Goal: Information Seeking & Learning: Understand process/instructions

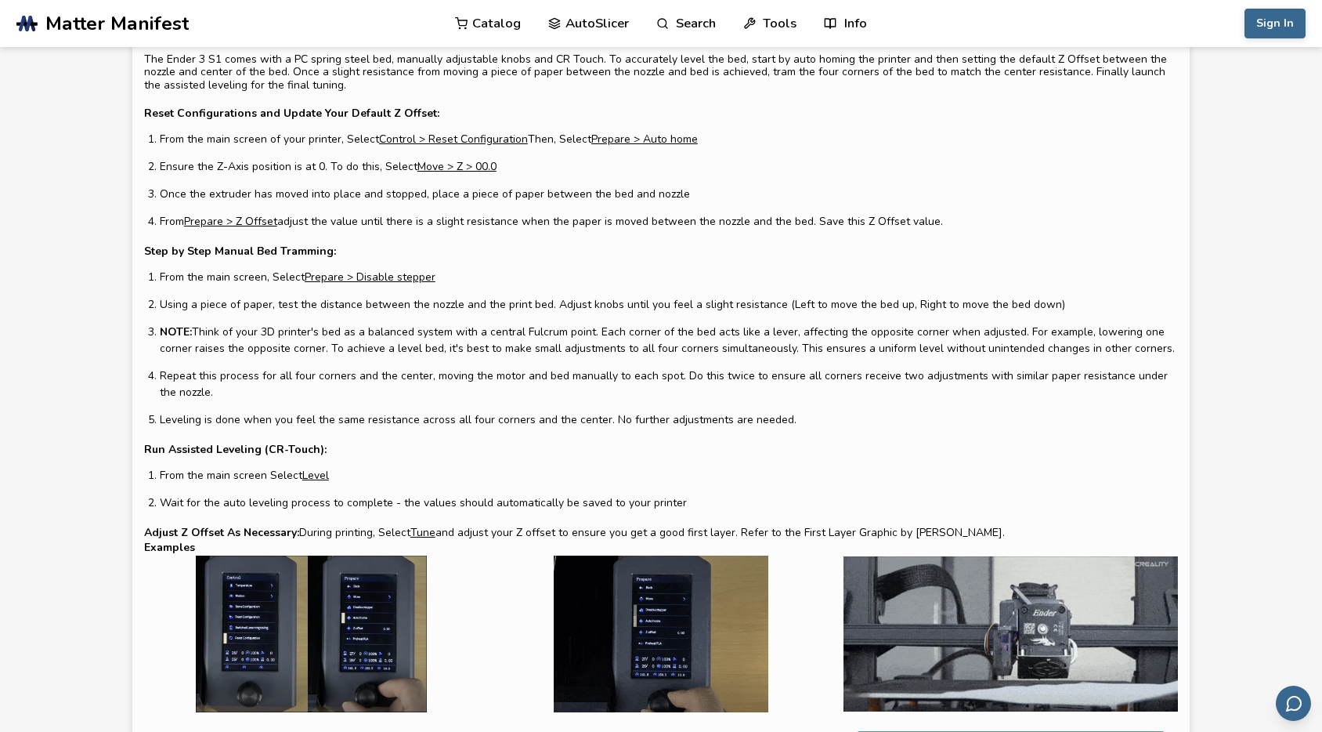
scroll to position [60, 0]
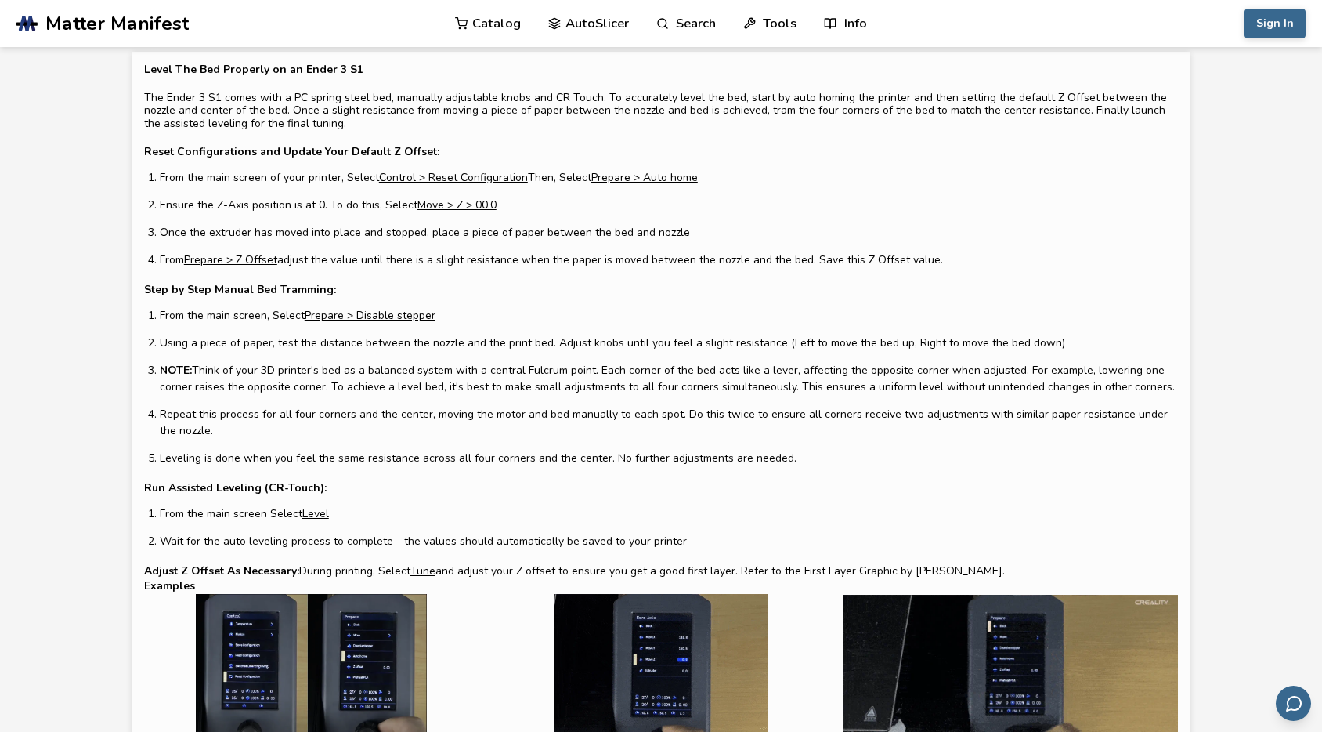
click at [197, 181] on li "From the main screen of your printer, Select Control > Reset Configuration Then…" at bounding box center [669, 177] width 1018 height 16
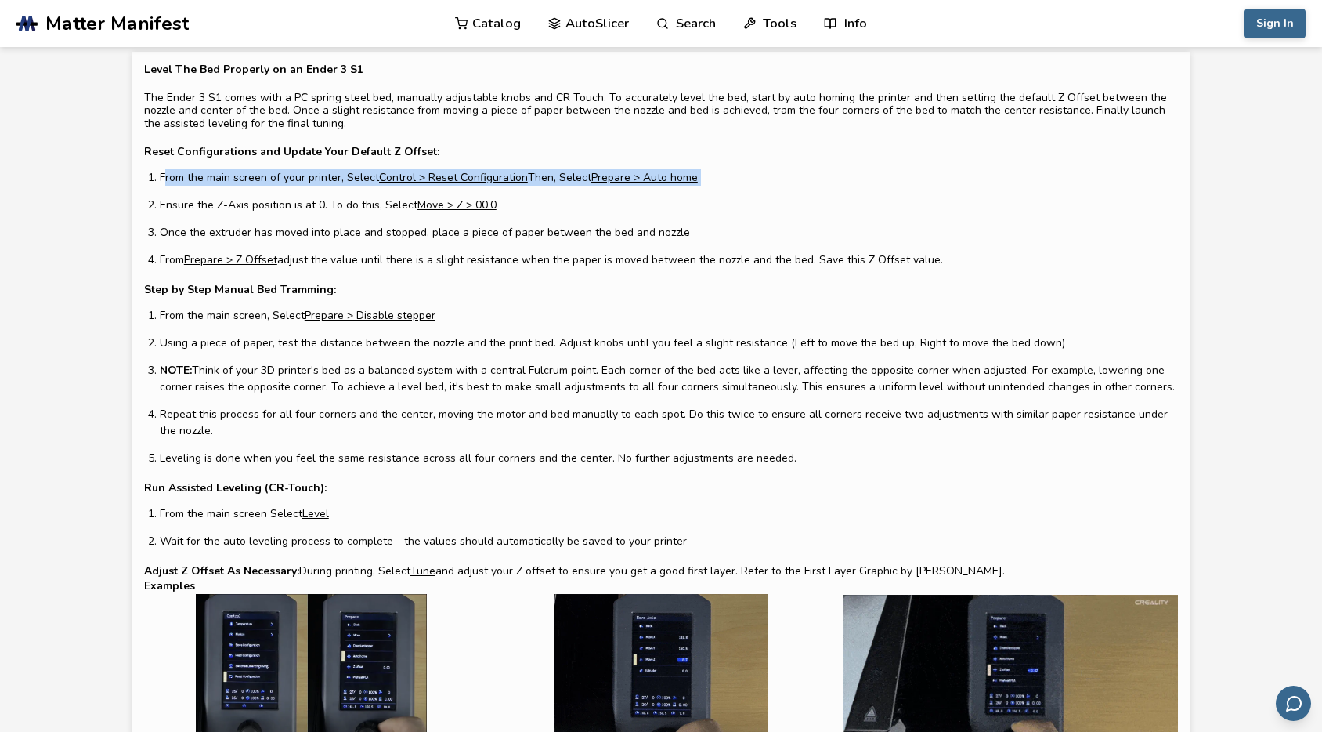
drag, startPoint x: 197, startPoint y: 181, endPoint x: 248, endPoint y: 178, distance: 51.0
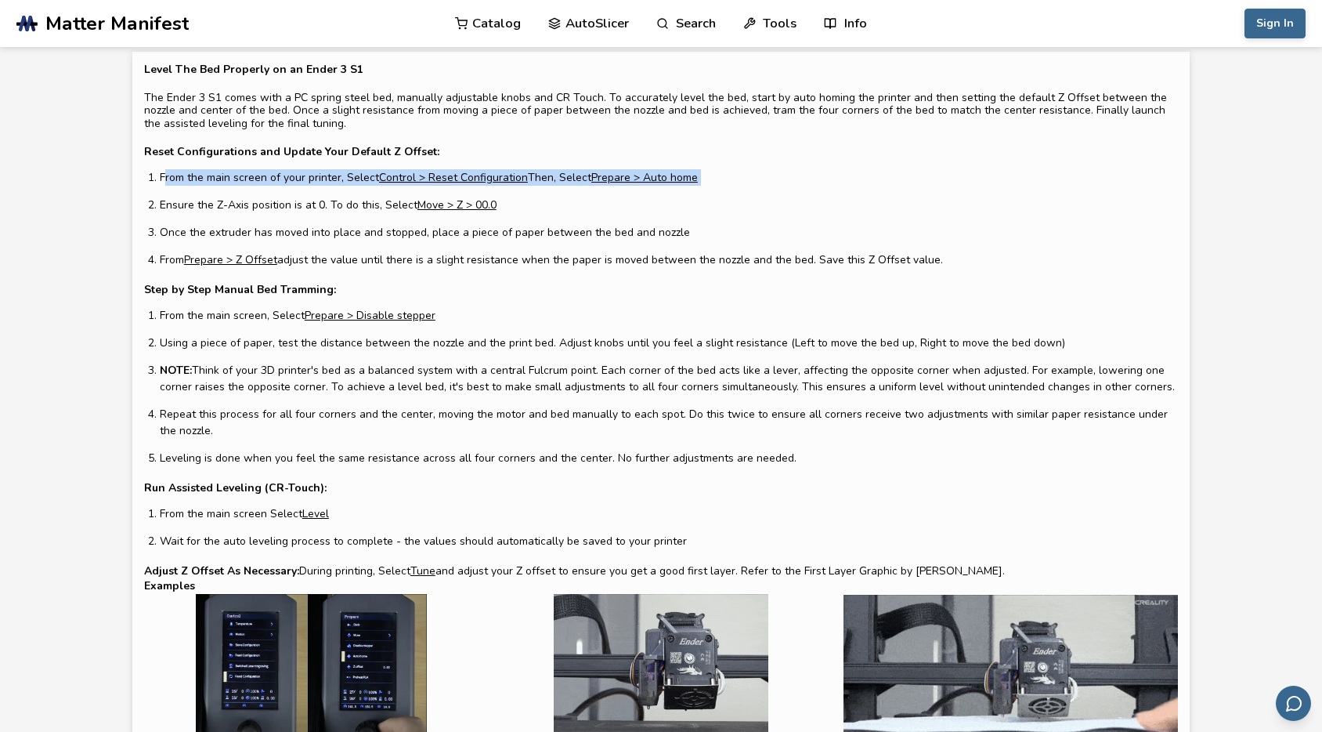
click at [248, 178] on li "From the main screen of your printer, Select Control > Reset Configuration Then…" at bounding box center [669, 177] width 1018 height 16
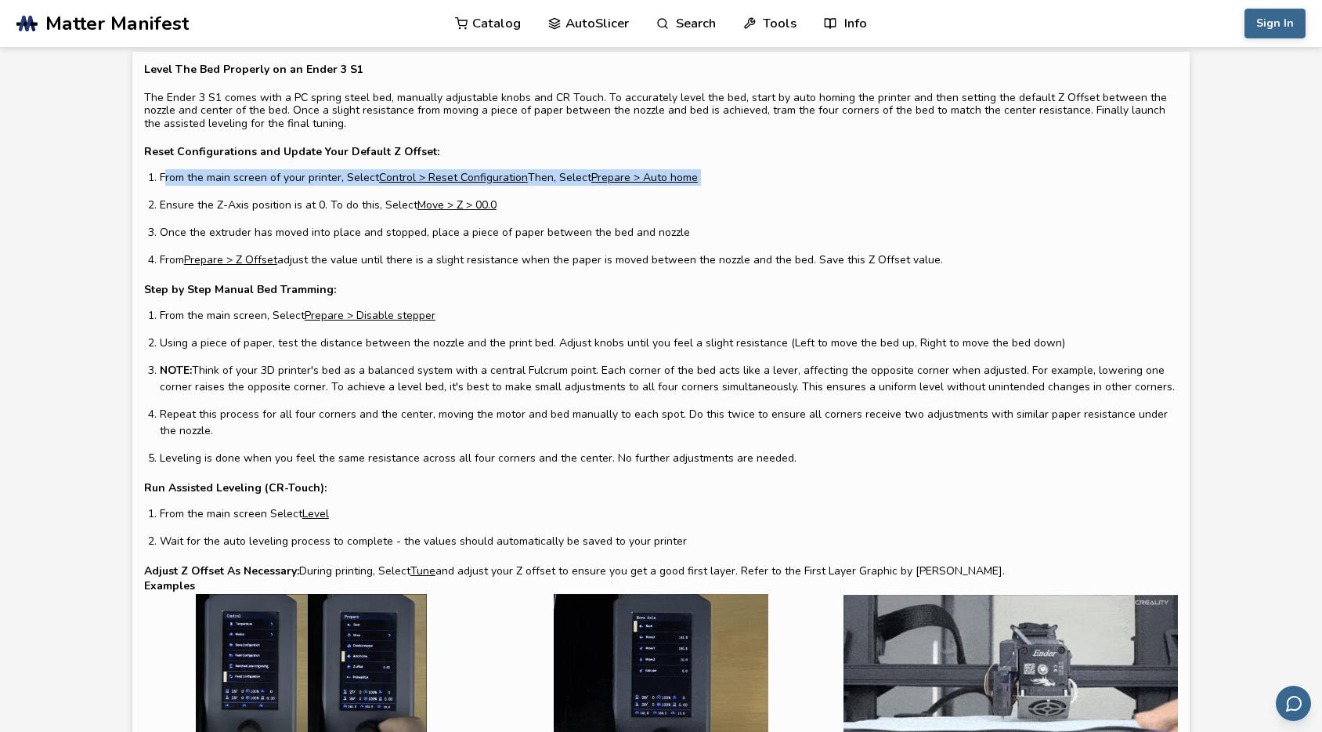
click at [248, 178] on li "From the main screen of your printer, Select Control > Reset Configuration Then…" at bounding box center [669, 177] width 1018 height 16
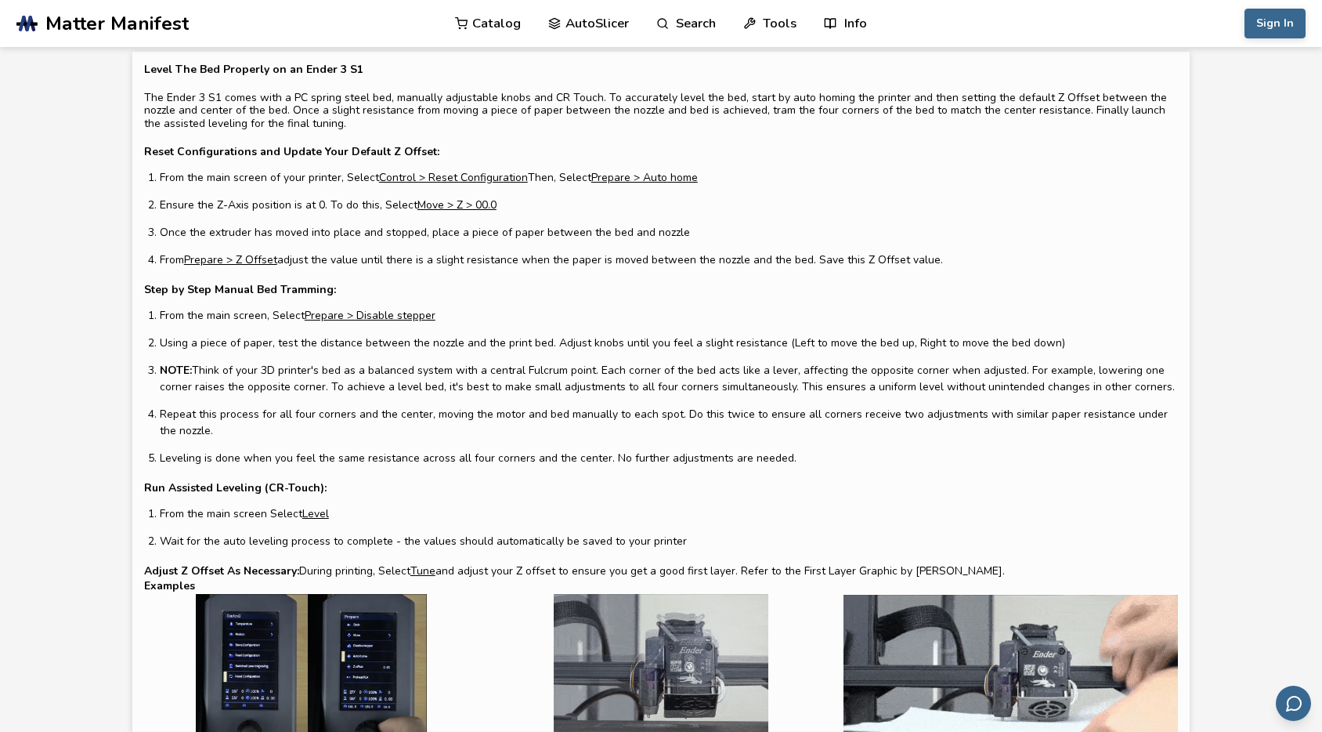
click at [316, 176] on li "From the main screen of your printer, Select Control > Reset Configuration Then…" at bounding box center [669, 177] width 1018 height 16
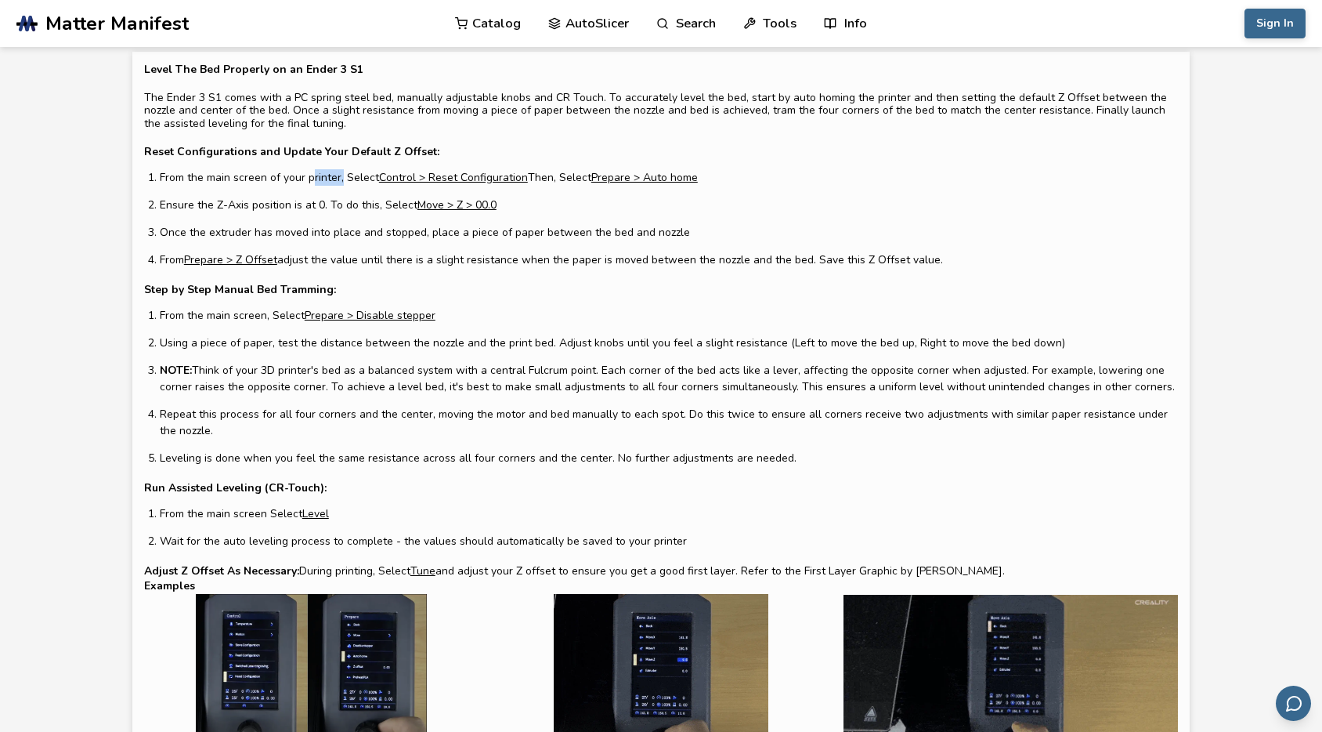
click at [316, 176] on li "From the main screen of your printer, Select Control > Reset Configuration Then…" at bounding box center [669, 177] width 1018 height 16
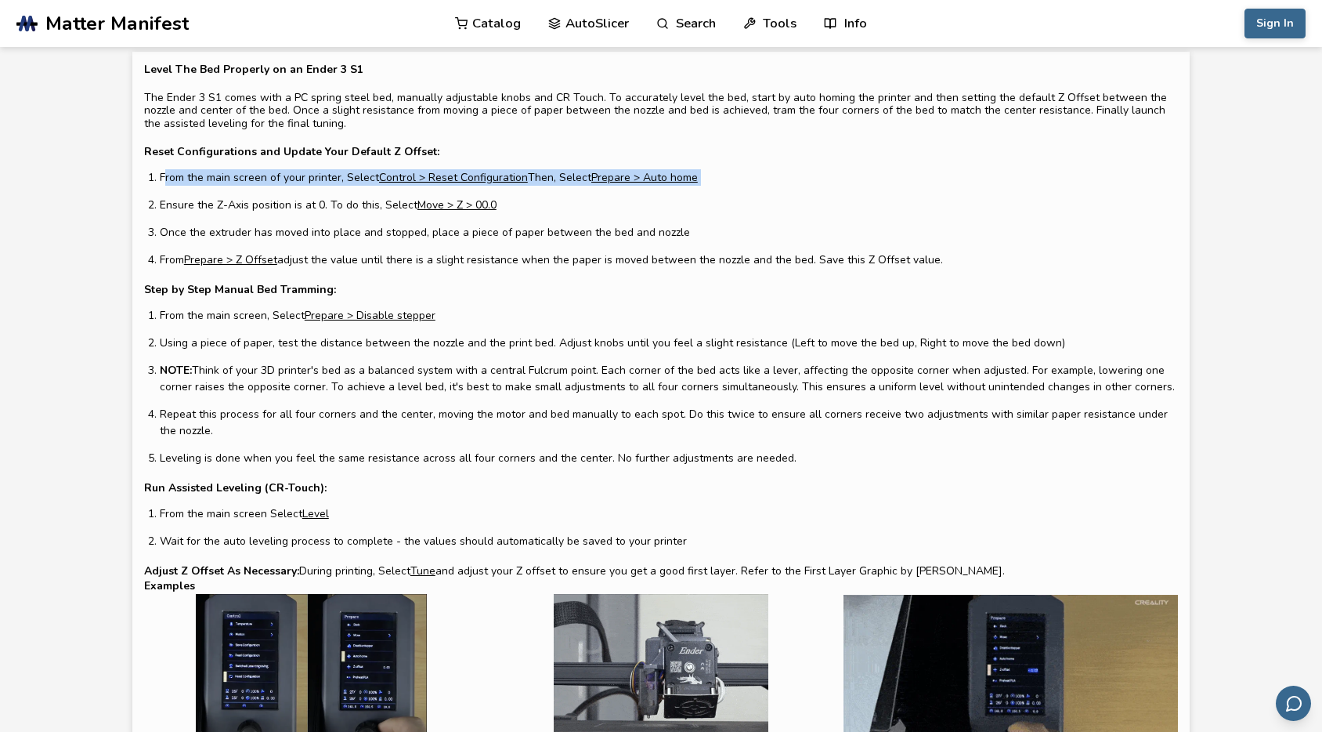
click at [316, 176] on li "From the main screen of your printer, Select Control > Reset Configuration Then…" at bounding box center [669, 177] width 1018 height 16
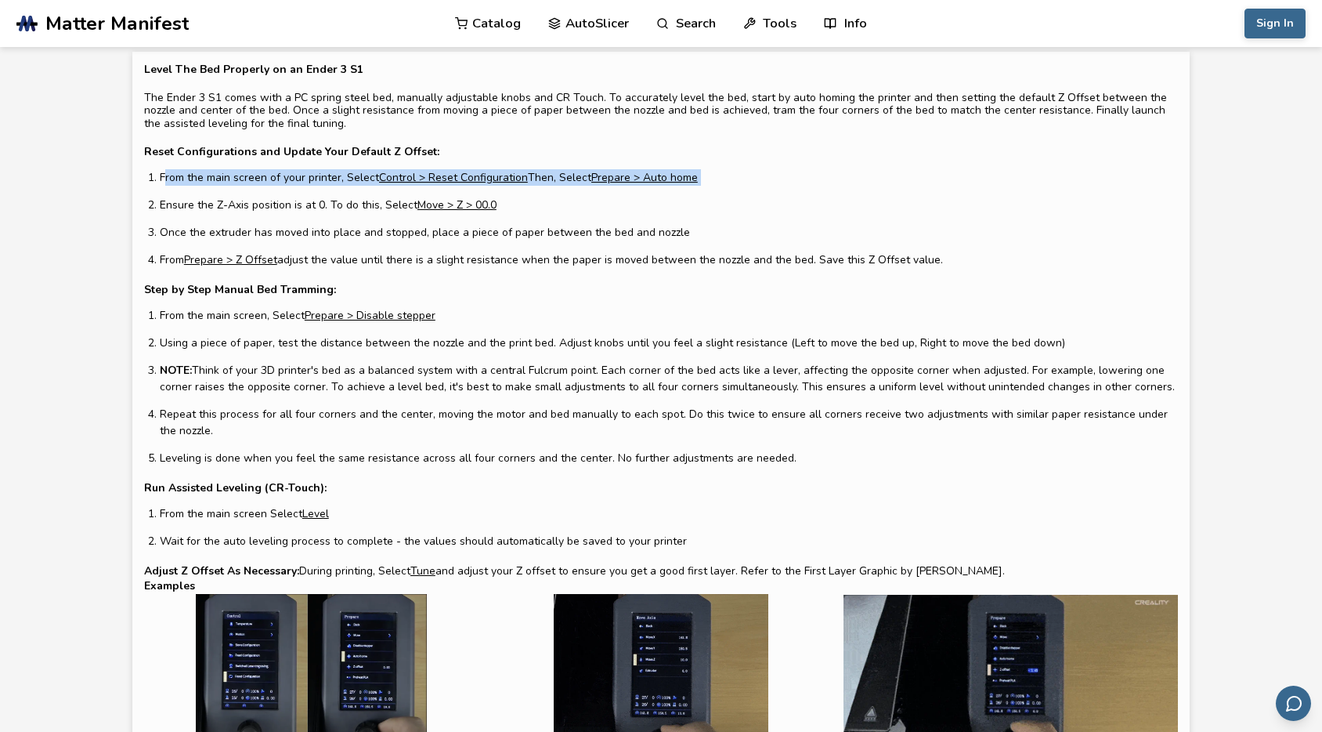
click at [316, 176] on li "From the main screen of your printer, Select Control > Reset Configuration Then…" at bounding box center [669, 177] width 1018 height 16
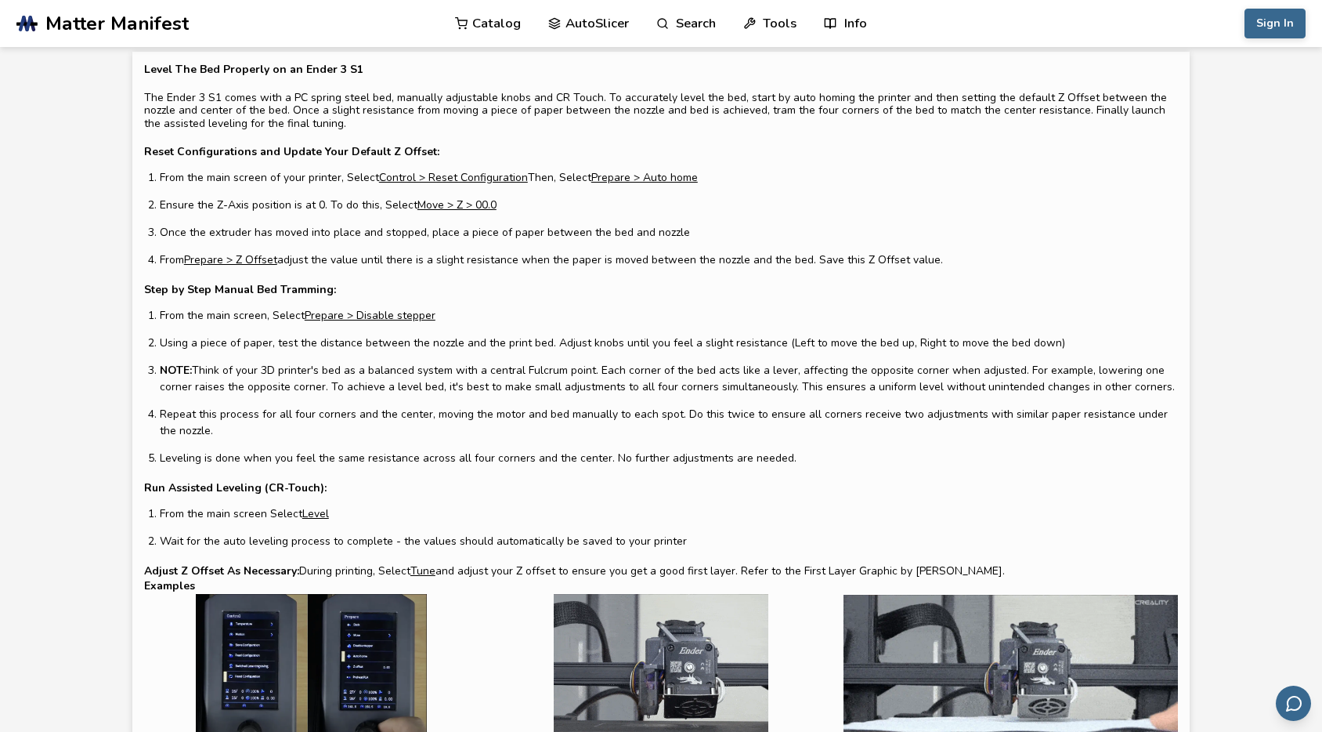
click at [176, 206] on li "Ensure the Z-Axis position is at 0. To do this, Select Move > Z > 00.0" at bounding box center [669, 205] width 1018 height 16
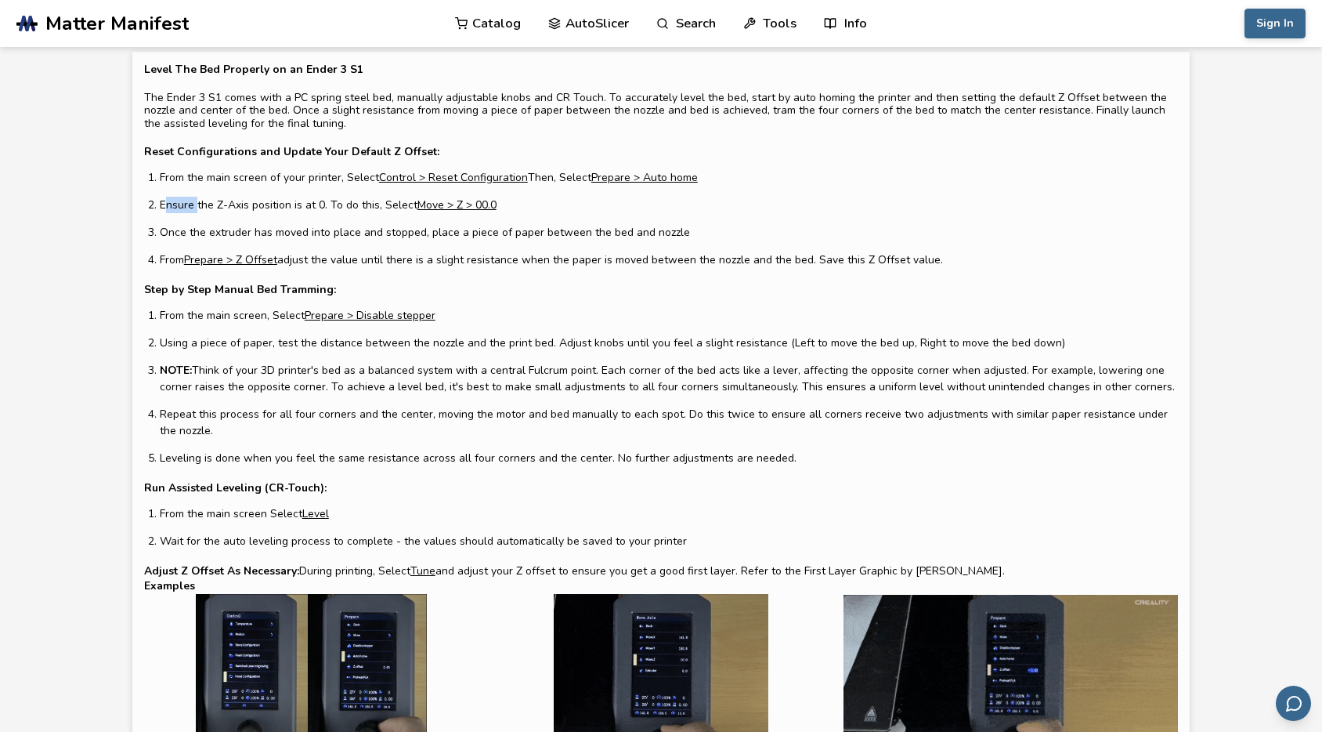
click at [176, 206] on li "Ensure the Z-Axis position is at 0. To do this, Select Move > Z > 00.0" at bounding box center [669, 205] width 1018 height 16
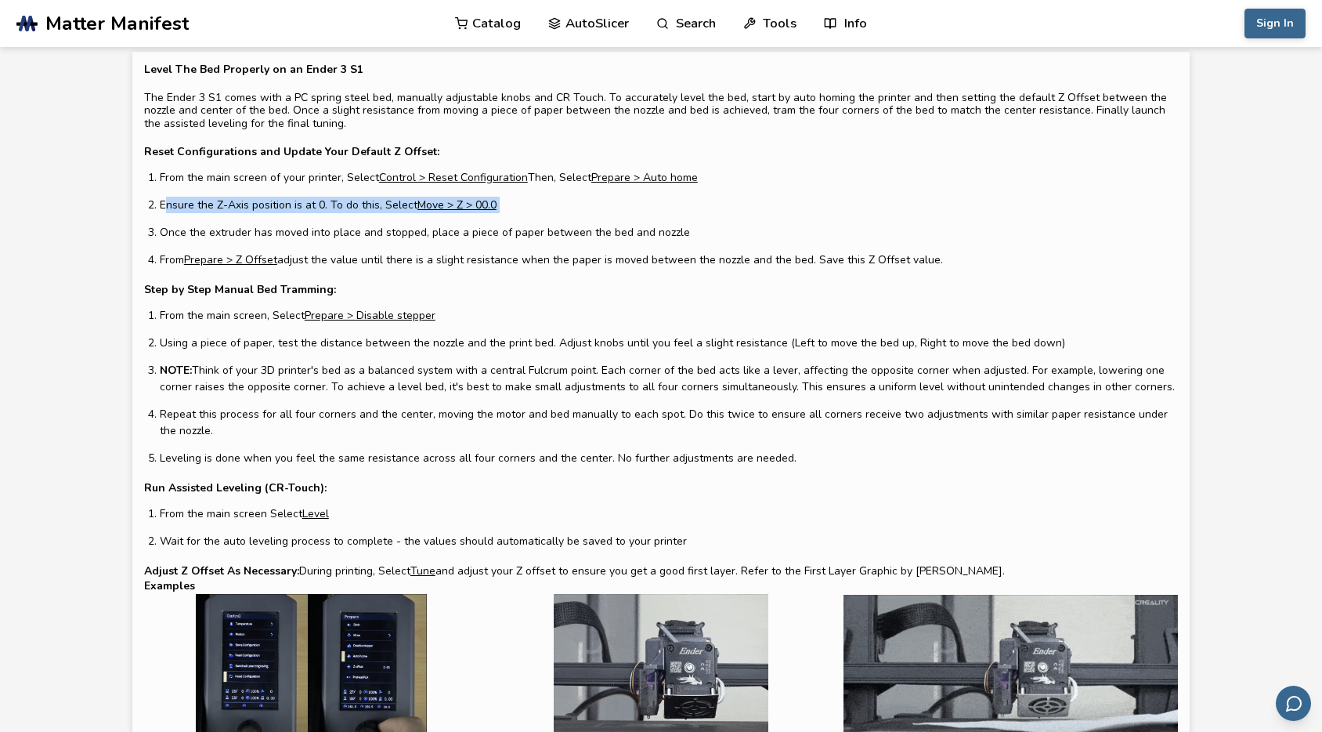
click at [176, 206] on li "Ensure the Z-Axis position is at 0. To do this, Select Move > Z > 00.0" at bounding box center [669, 205] width 1018 height 16
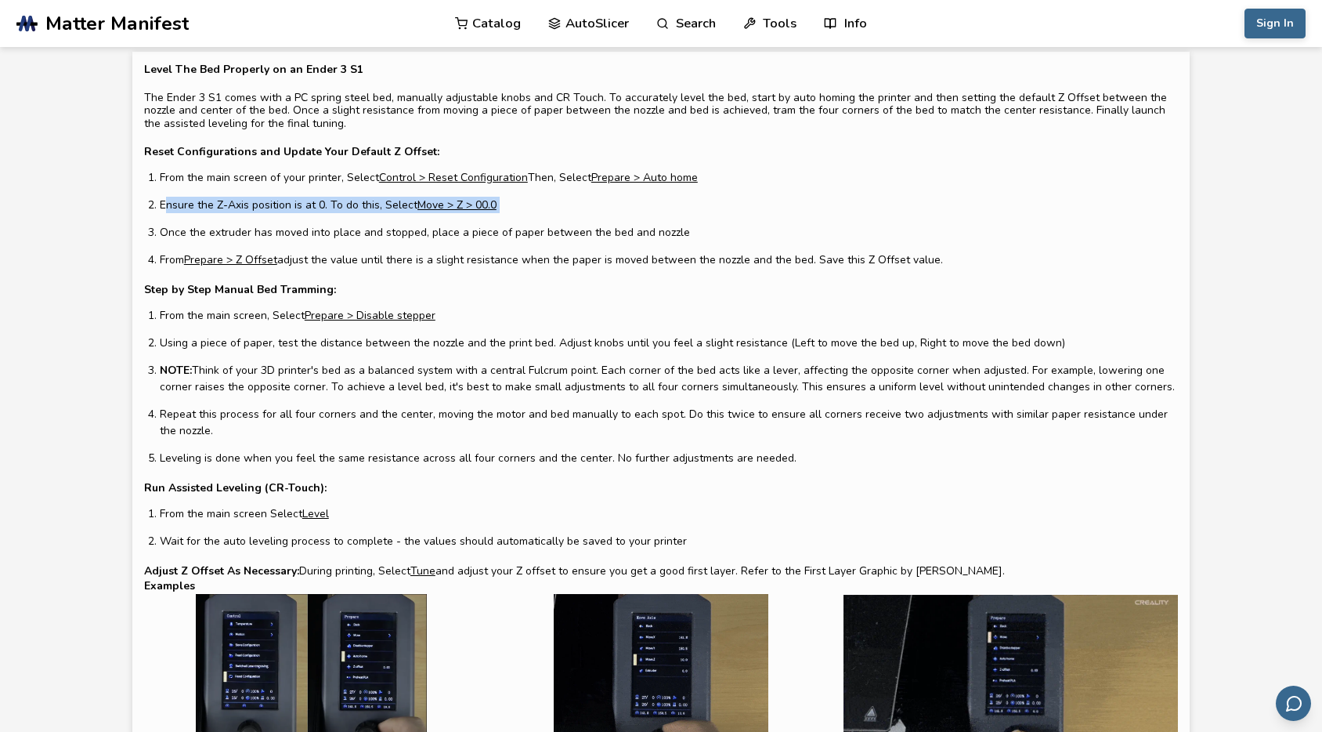
click at [176, 206] on li "Ensure the Z-Axis position is at 0. To do this, Select Move > Z > 00.0" at bounding box center [669, 205] width 1018 height 16
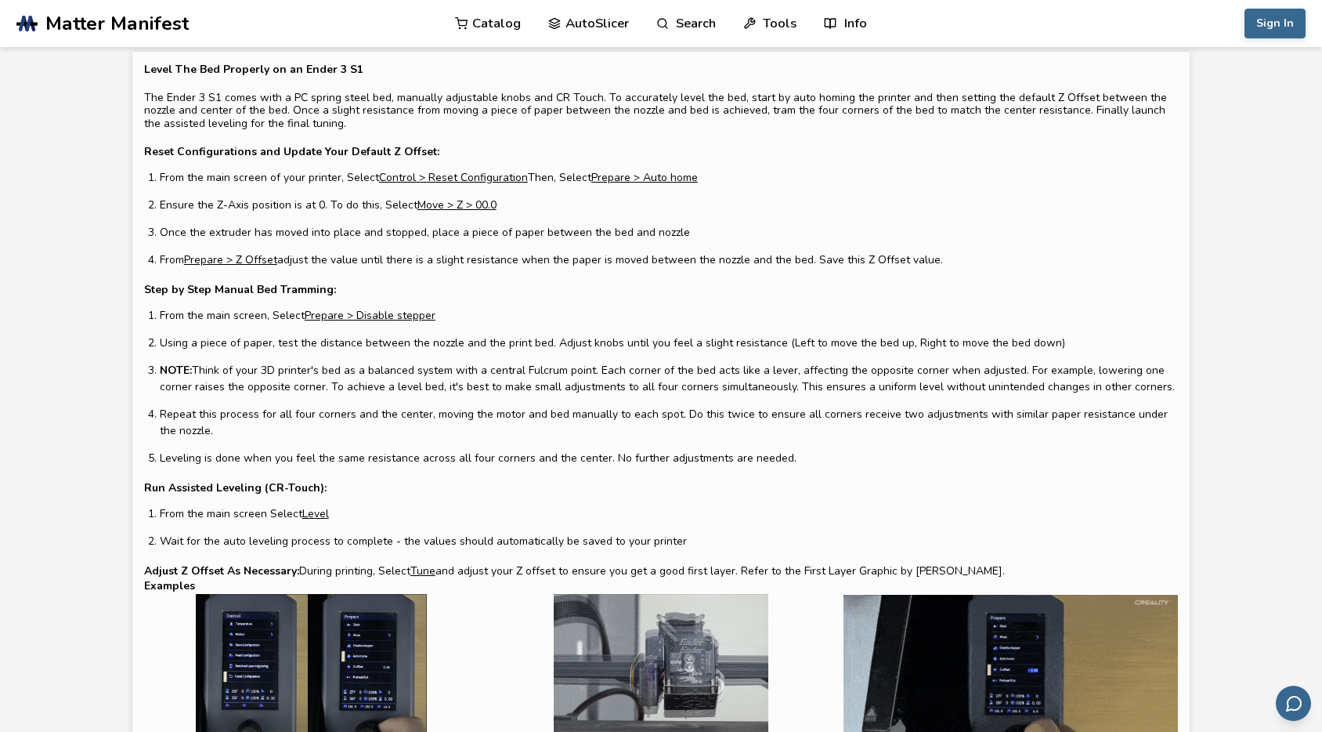
click at [319, 230] on li "Once the extruder has moved into place and stopped, place a piece of paper betw…" at bounding box center [669, 232] width 1018 height 16
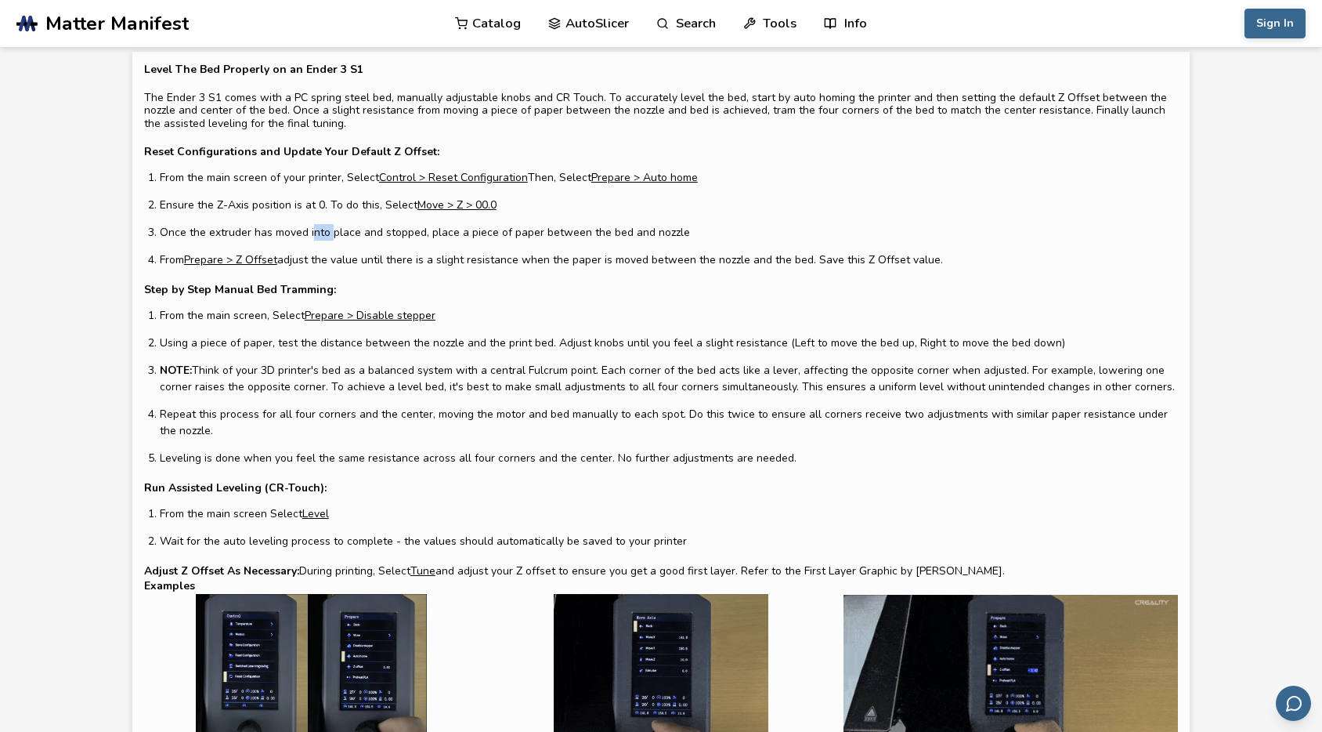
click at [319, 230] on li "Once the extruder has moved into place and stopped, place a piece of paper betw…" at bounding box center [669, 232] width 1018 height 16
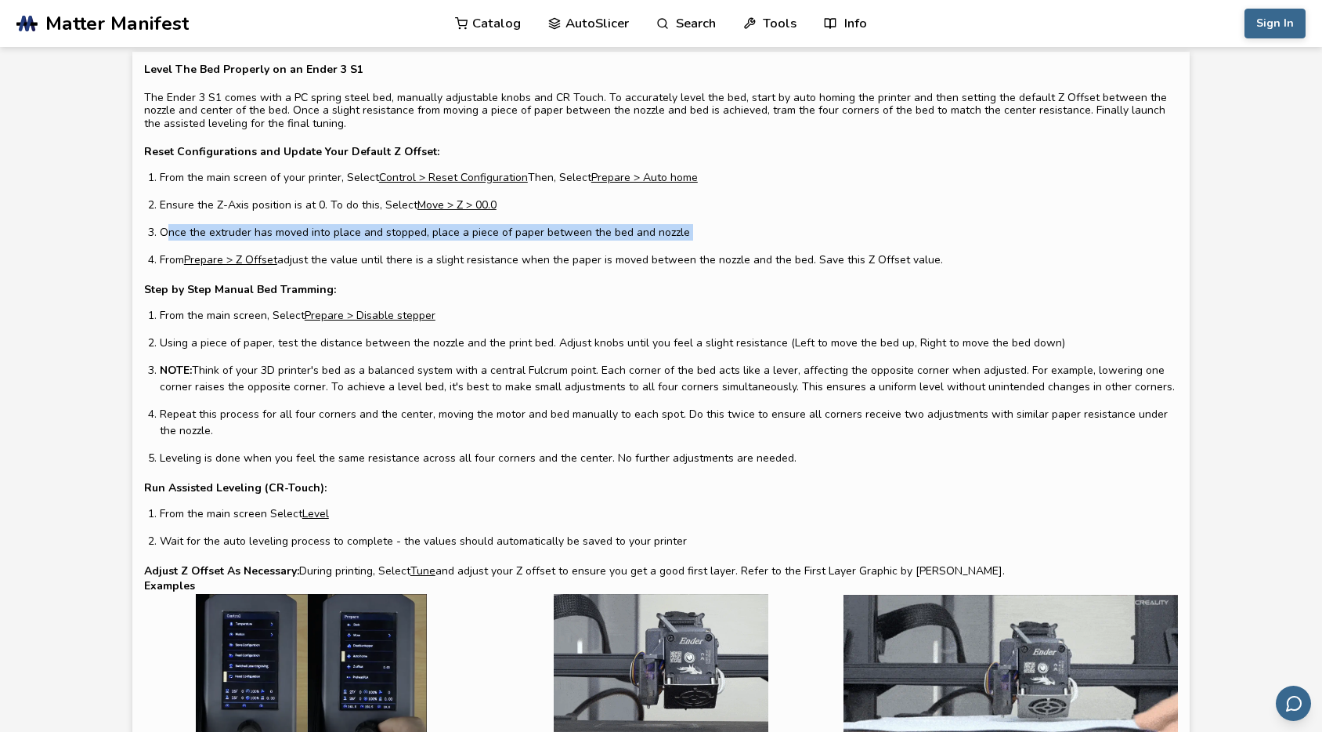
click at [319, 230] on li "Once the extruder has moved into place and stopped, place a piece of paper betw…" at bounding box center [669, 232] width 1018 height 16
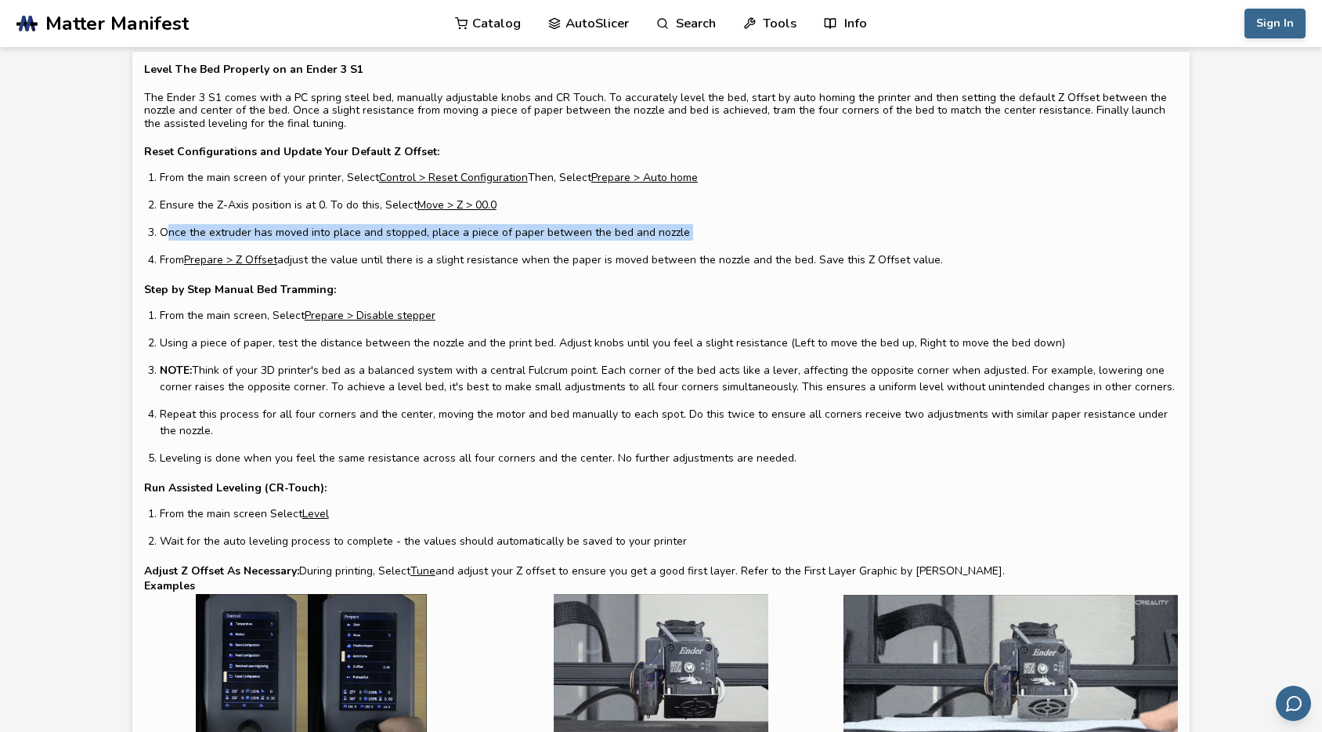
click at [448, 233] on li "Once the extruder has moved into place and stopped, place a piece of paper betw…" at bounding box center [669, 232] width 1018 height 16
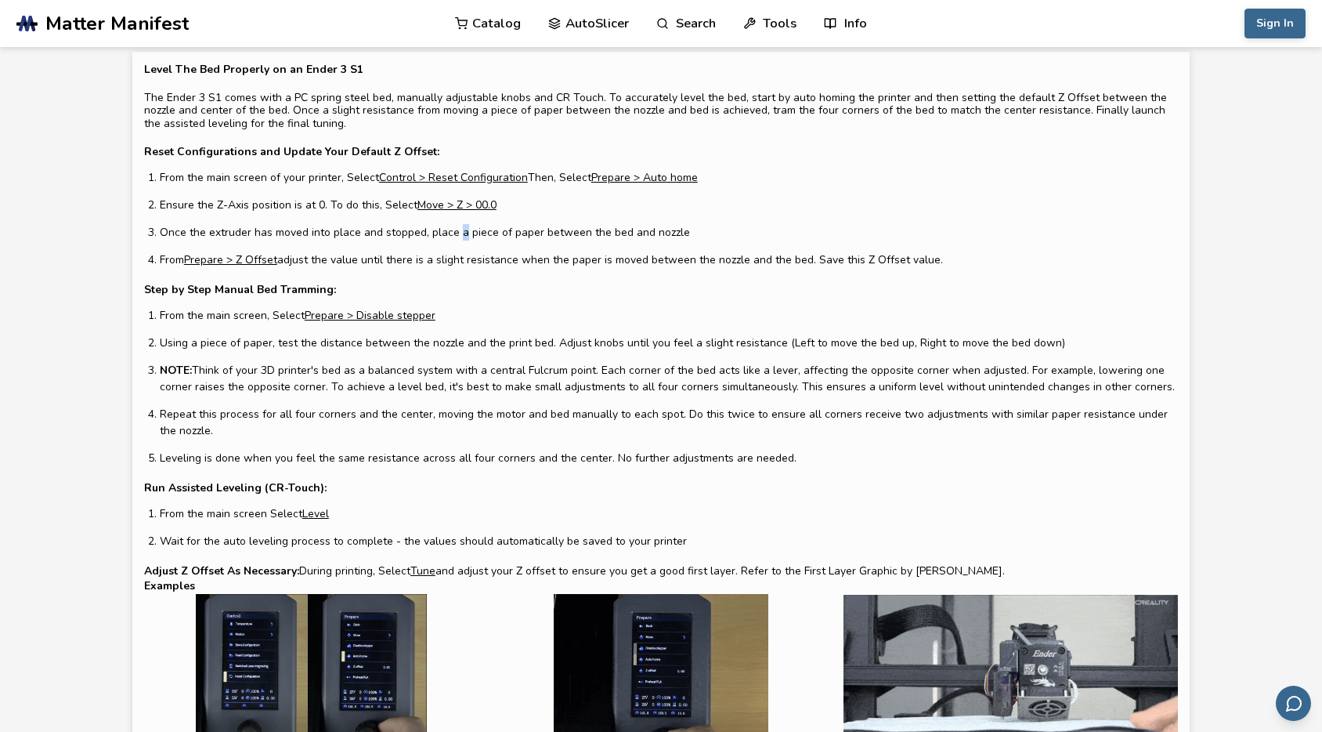
click at [448, 233] on li "Once the extruder has moved into place and stopped, place a piece of paper betw…" at bounding box center [669, 232] width 1018 height 16
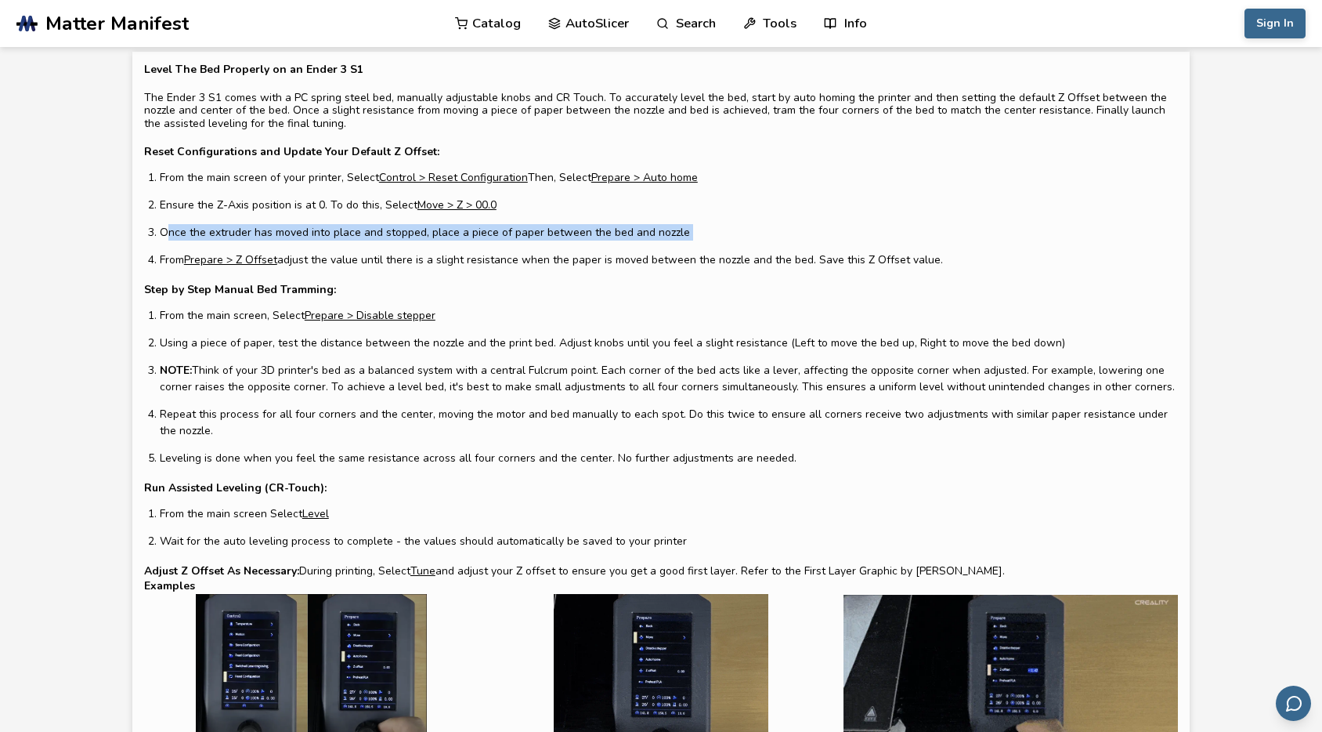
click at [448, 233] on li "Once the extruder has moved into place and stopped, place a piece of paper betw…" at bounding box center [669, 232] width 1018 height 16
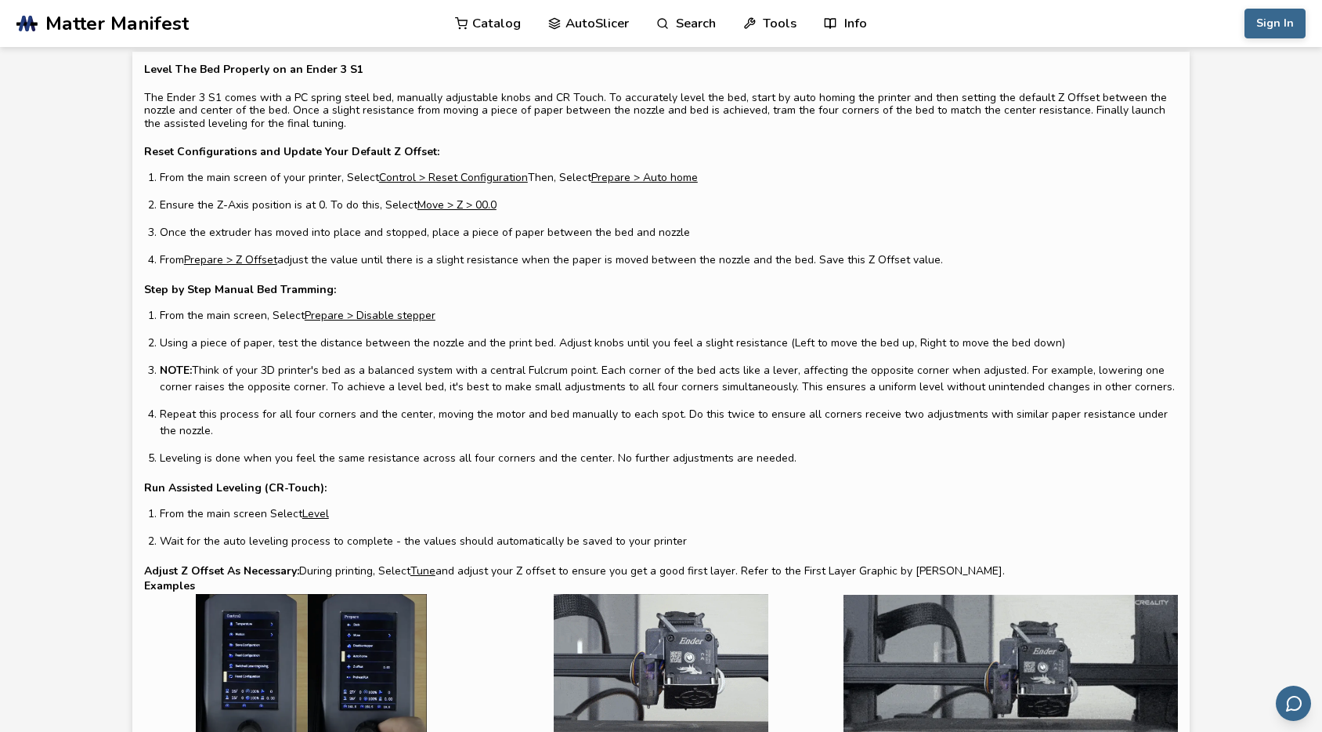
click at [586, 371] on li "NOTE: Think of your 3D printer's bed as a balanced system with a central Fulcru…" at bounding box center [669, 378] width 1018 height 33
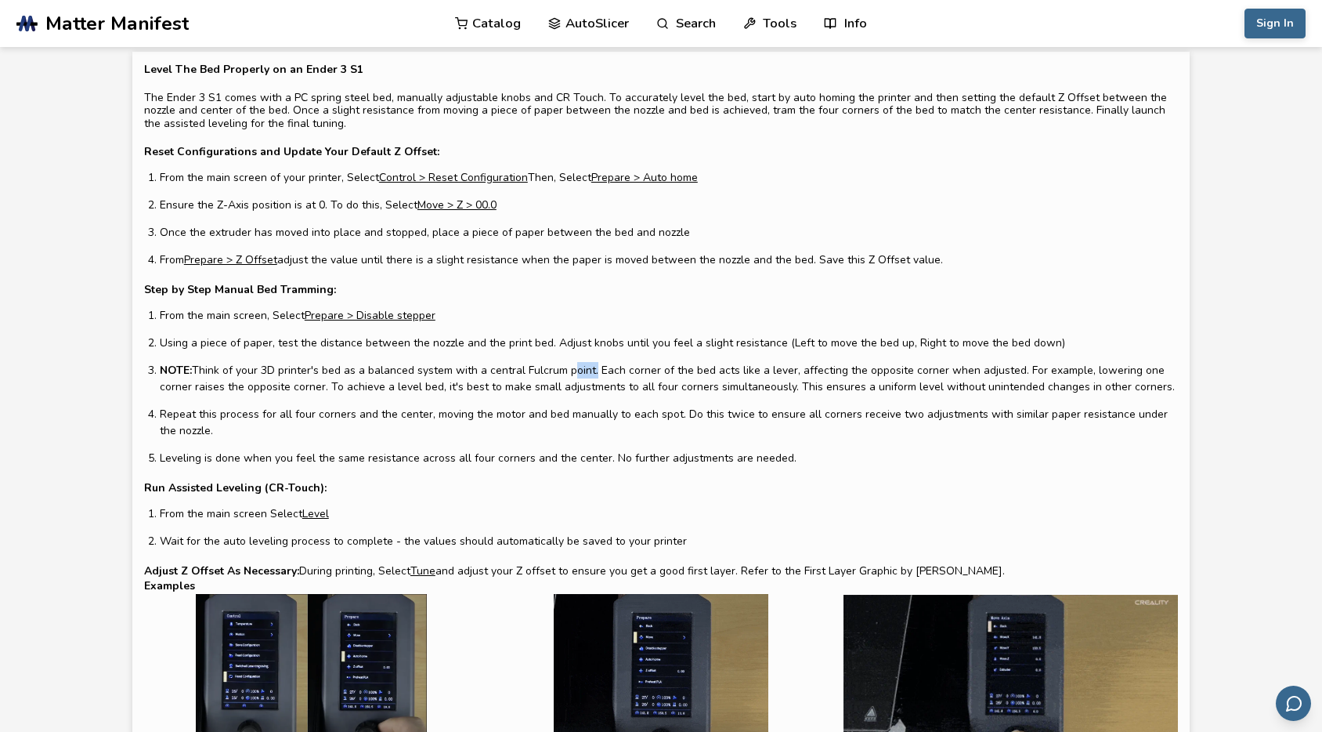
click at [586, 371] on li "NOTE: Think of your 3D printer's bed as a balanced system with a central Fulcru…" at bounding box center [669, 378] width 1018 height 33
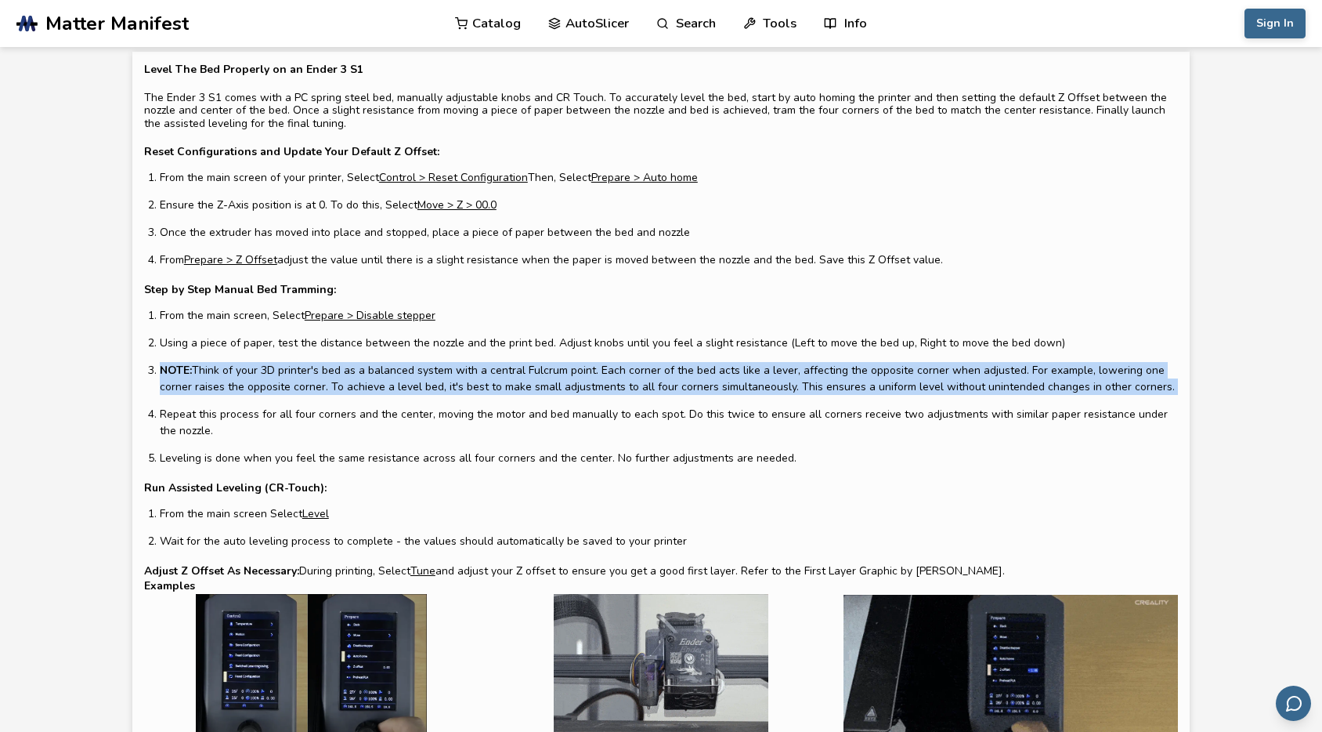
click at [586, 371] on li "NOTE: Think of your 3D printer's bed as a balanced system with a central Fulcru…" at bounding box center [669, 378] width 1018 height 33
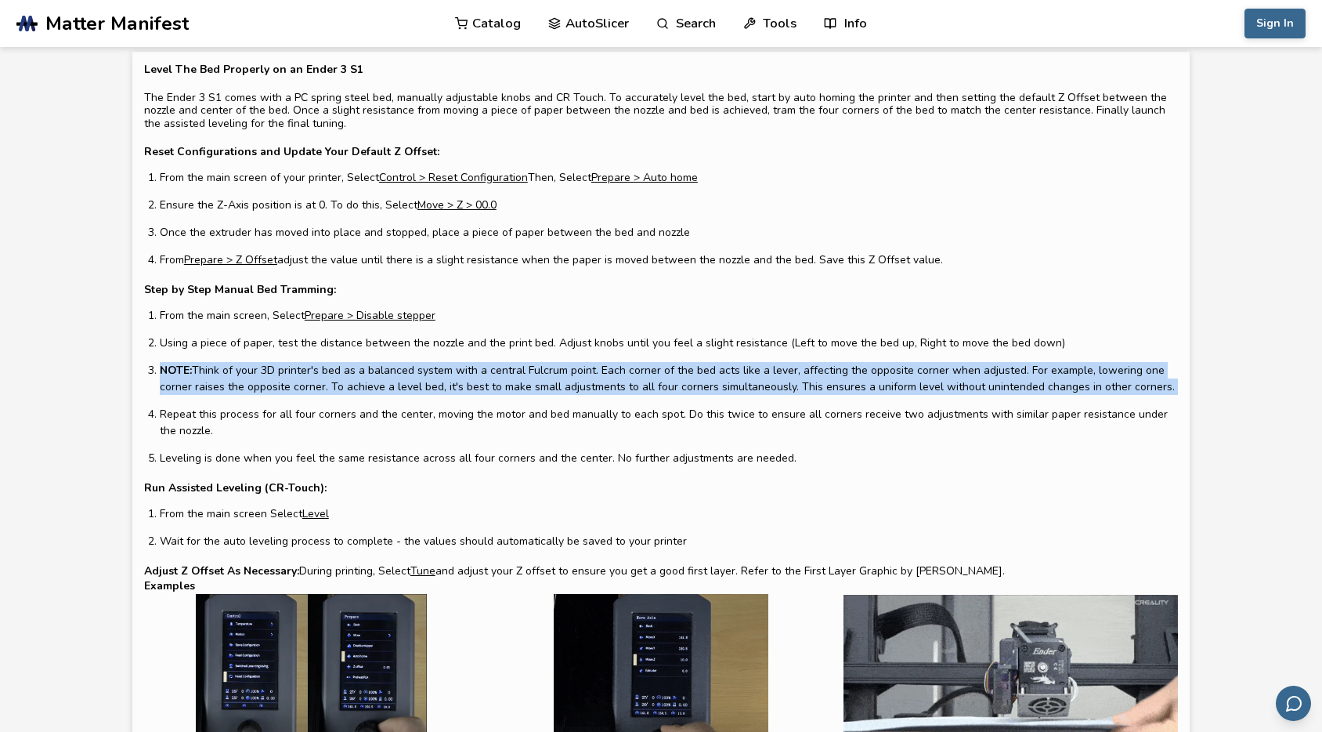
click at [602, 373] on li "NOTE: Think of your 3D printer's bed as a balanced system with a central Fulcru…" at bounding box center [669, 378] width 1018 height 33
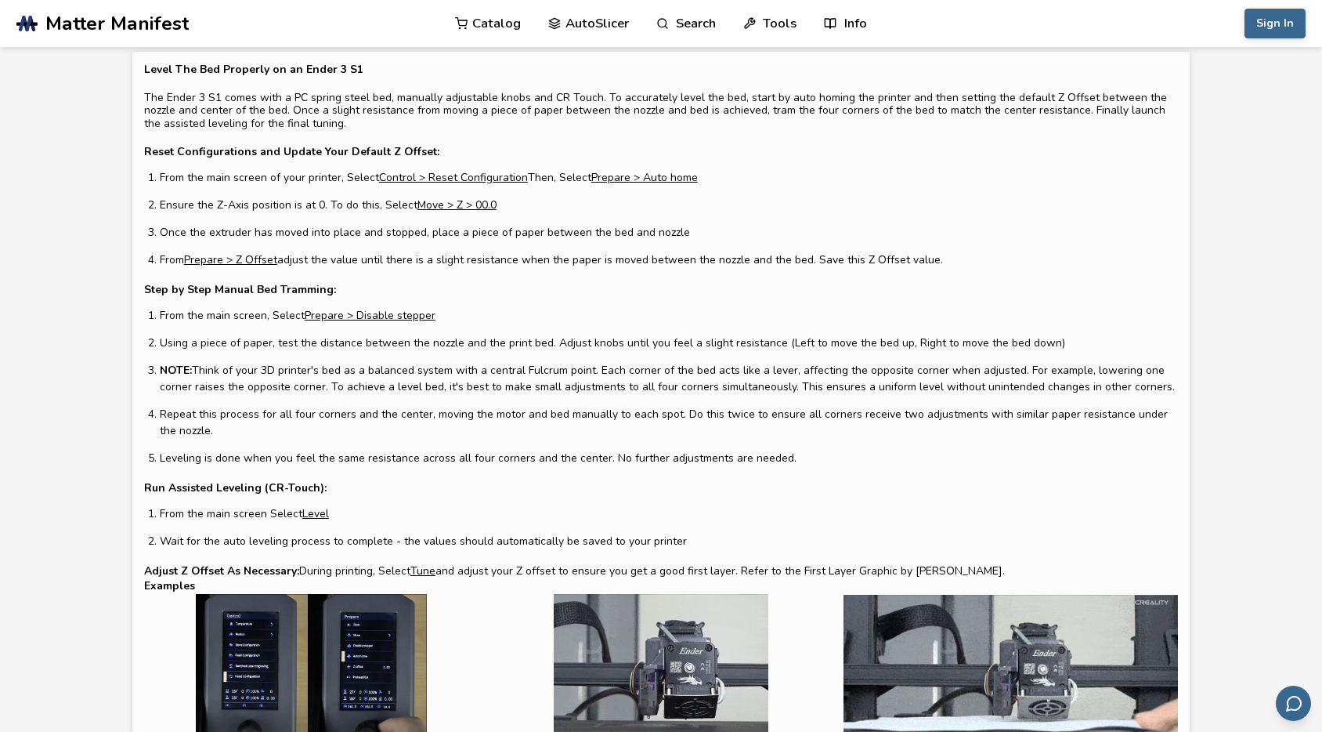
click at [490, 414] on li "Repeat this process for all four corners and the center, moving the motor and b…" at bounding box center [669, 422] width 1018 height 33
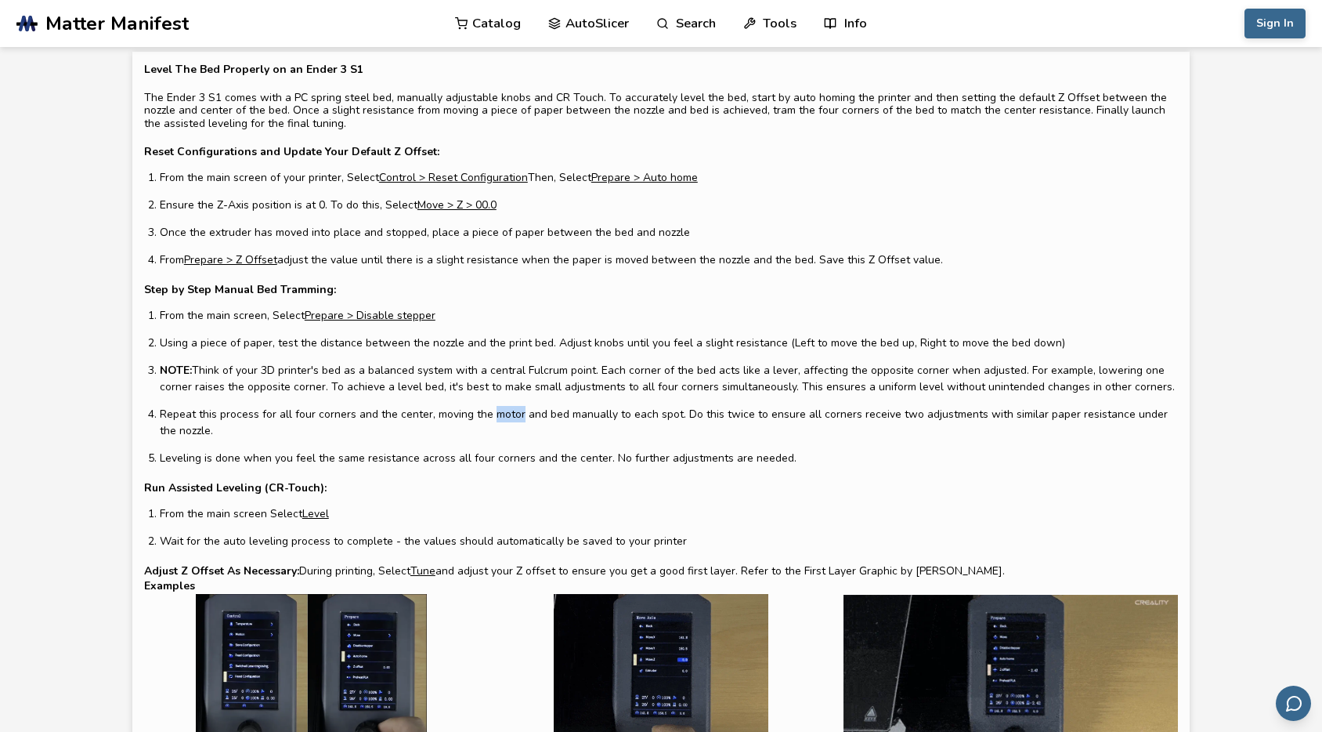
click at [490, 414] on li "Repeat this process for all four corners and the center, moving the motor and b…" at bounding box center [669, 422] width 1018 height 33
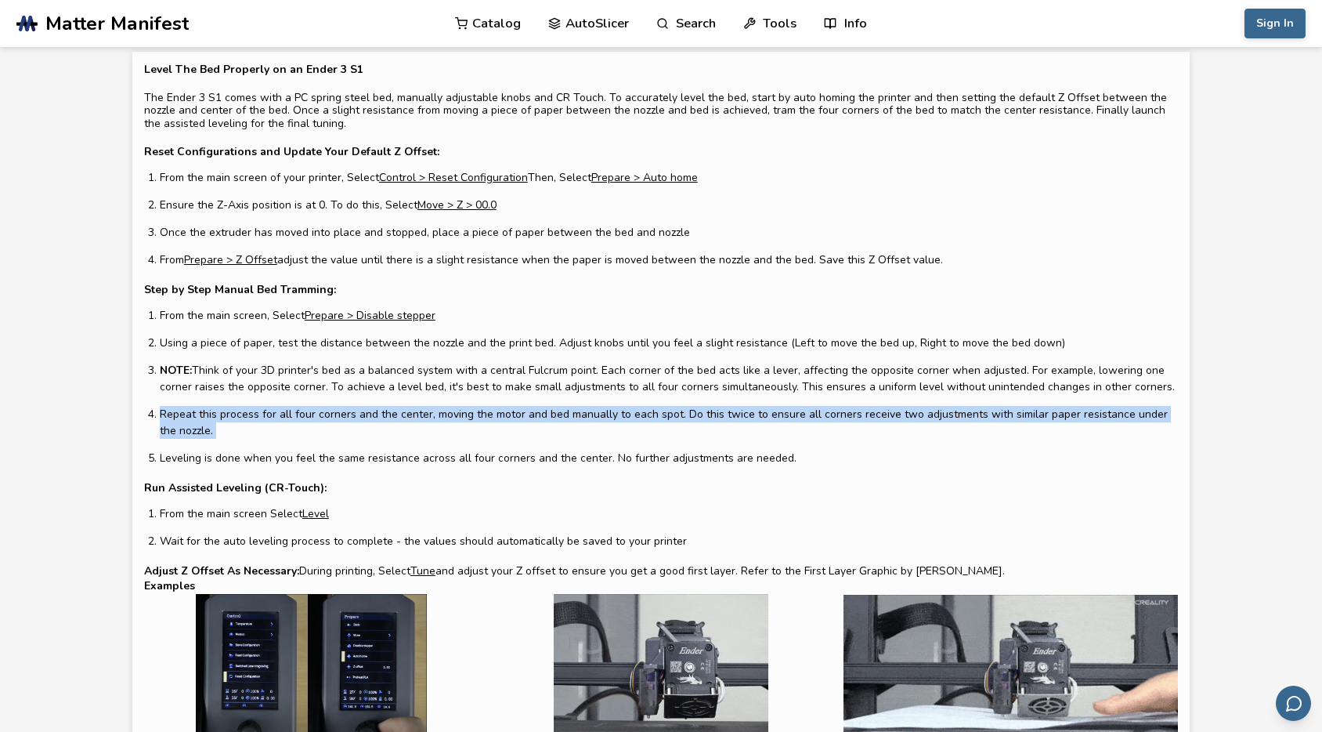
click at [490, 414] on li "Repeat this process for all four corners and the center, moving the motor and b…" at bounding box center [669, 422] width 1018 height 33
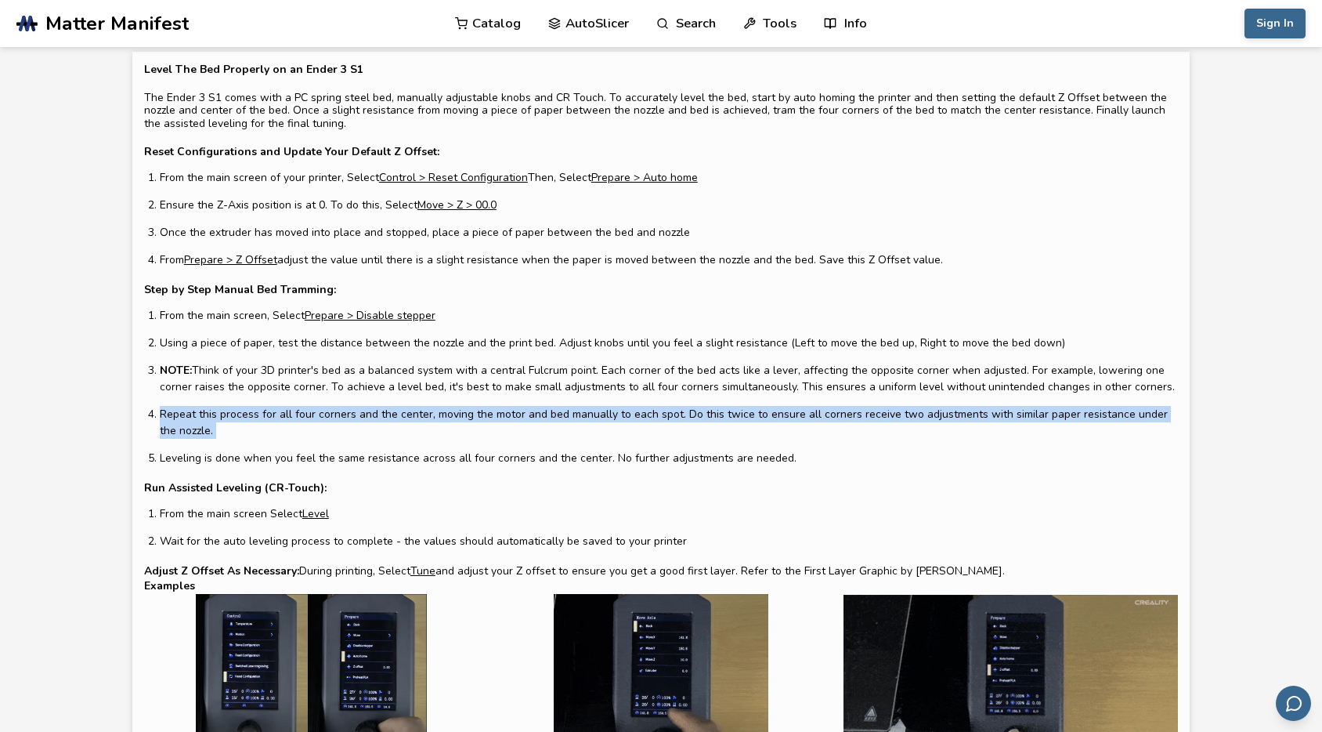
click at [487, 432] on li "Repeat this process for all four corners and the center, moving the motor and b…" at bounding box center [669, 422] width 1018 height 33
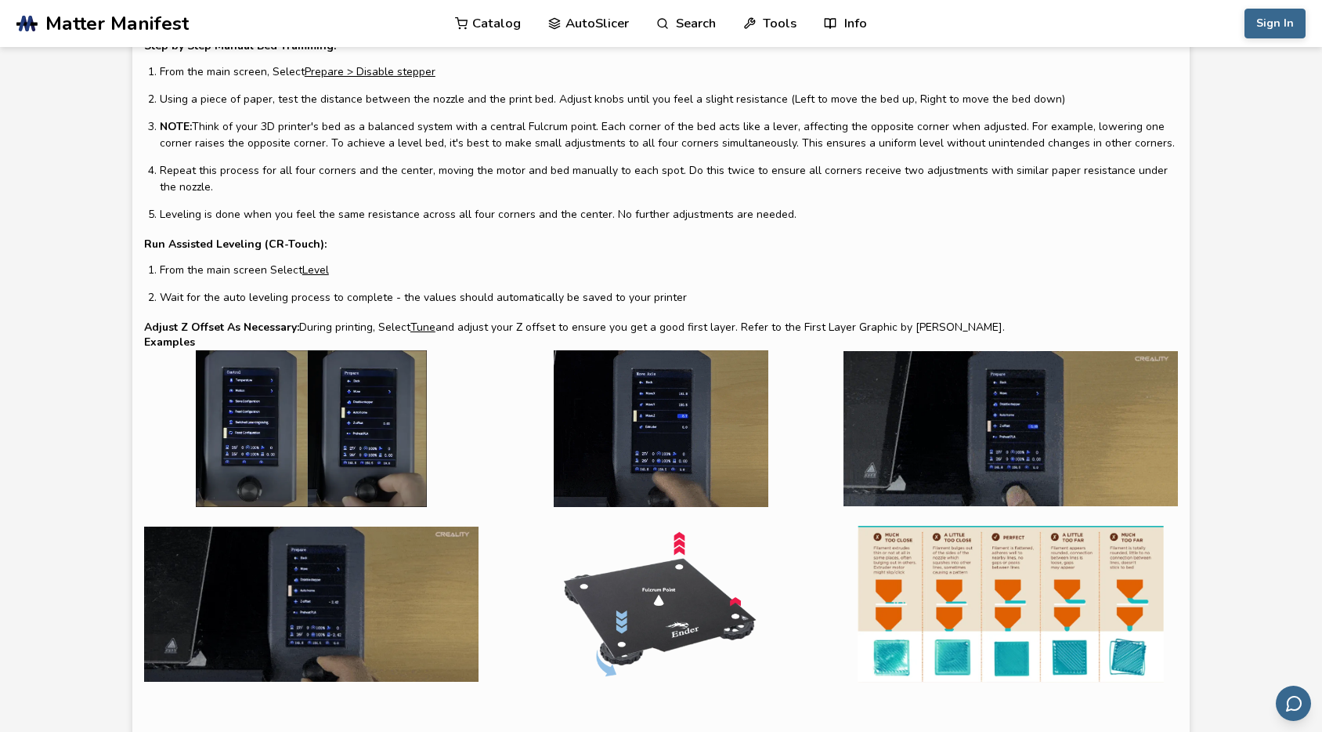
scroll to position [301, 0]
